Goal: Navigation & Orientation: Find specific page/section

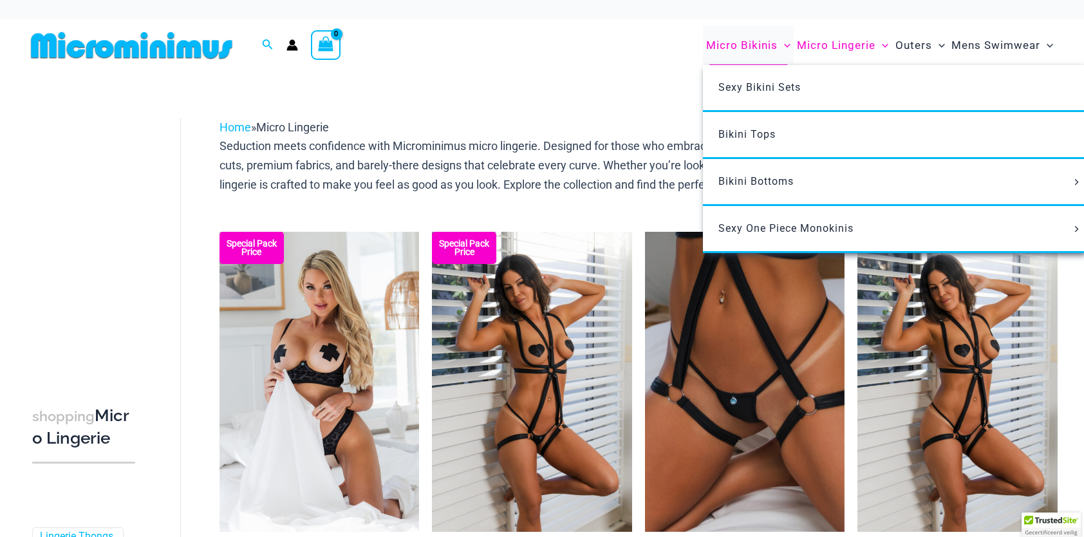
click at [758, 44] on span "Micro Bikinis" at bounding box center [741, 45] width 71 height 33
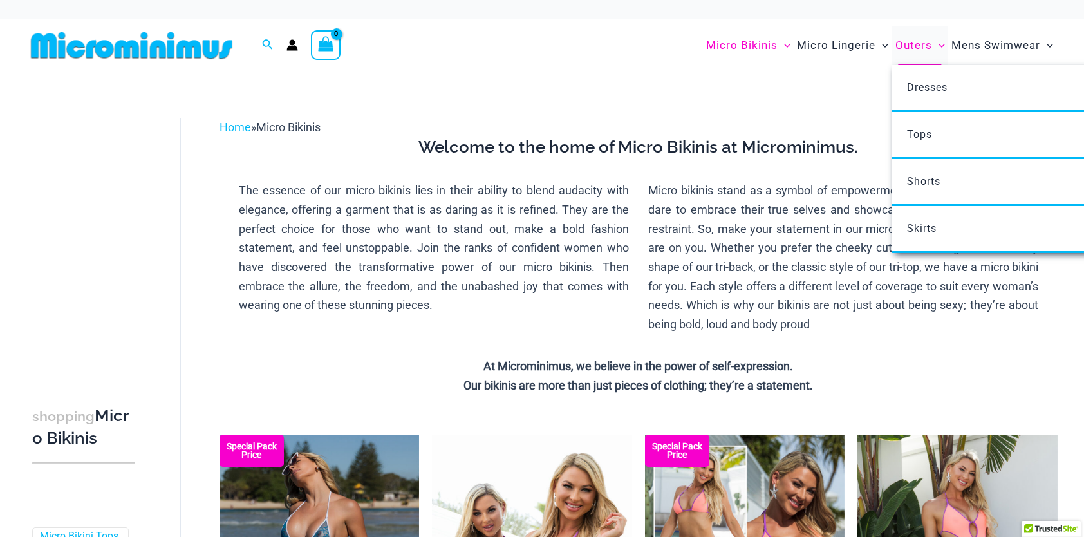
click at [913, 51] on span "Outers" at bounding box center [913, 45] width 37 height 33
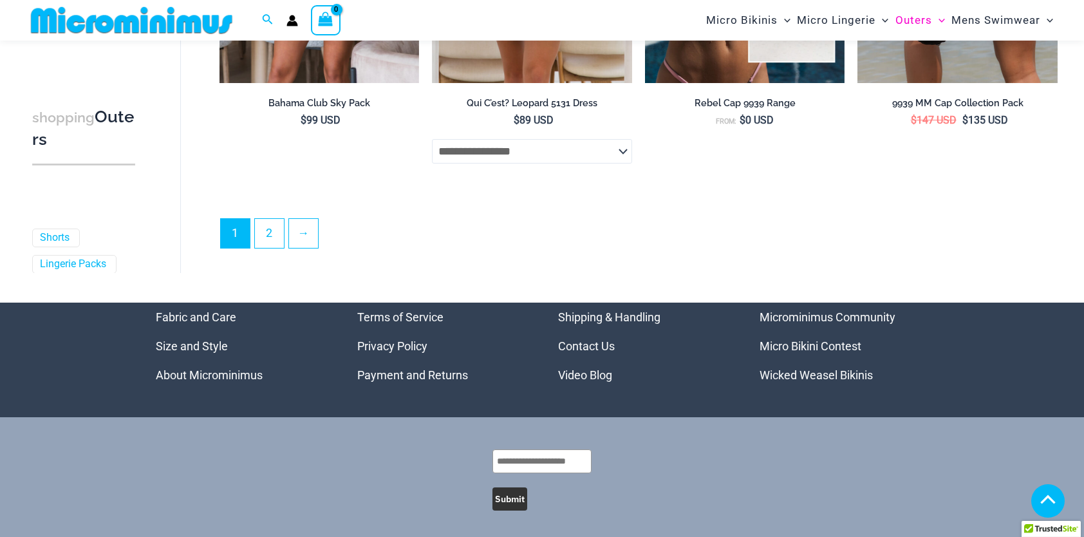
scroll to position [3455, 0]
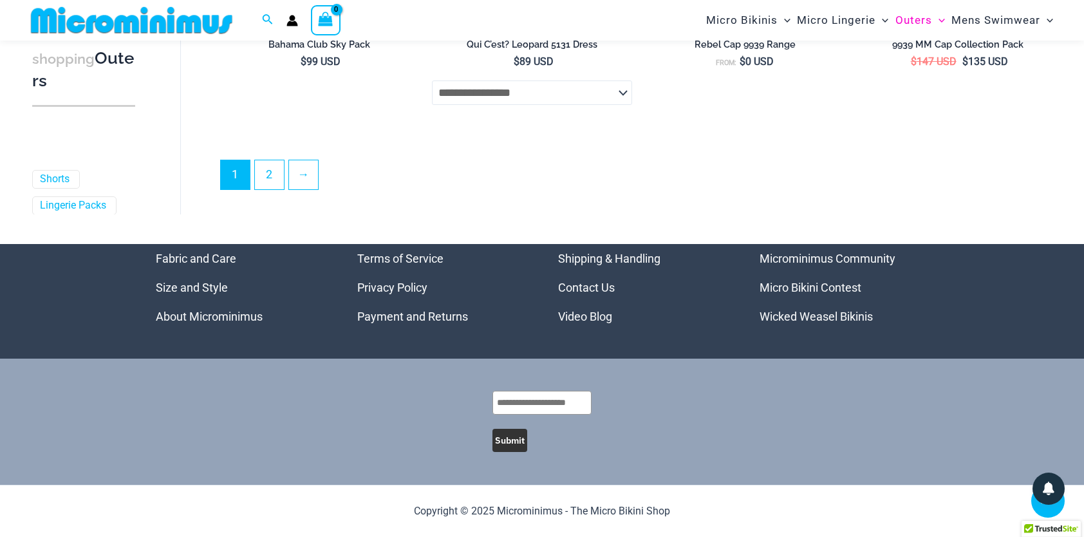
click at [793, 315] on link "Wicked Weasel Bikinis" at bounding box center [816, 317] width 113 height 14
